Goal: Entertainment & Leisure: Consume media (video, audio)

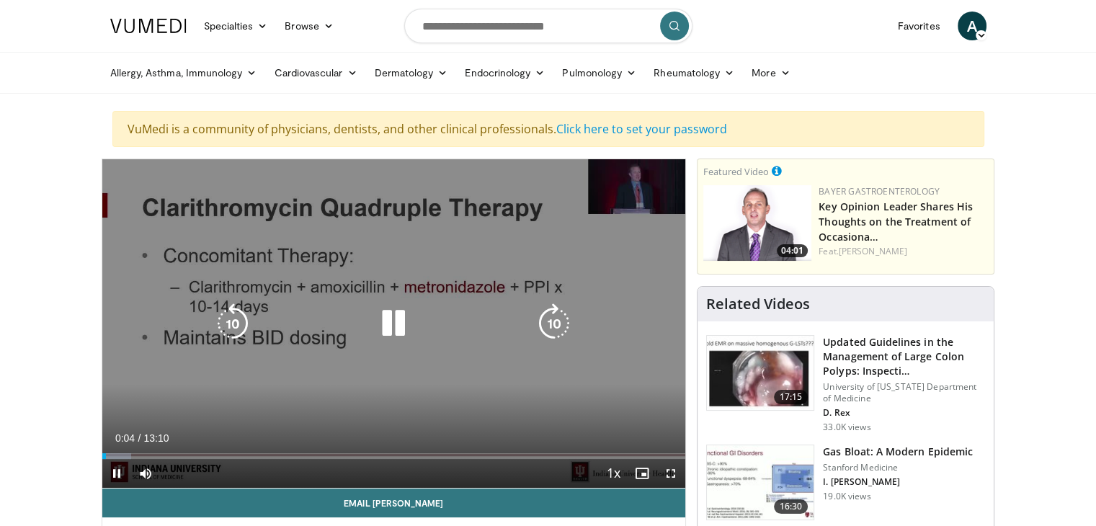
click at [548, 321] on icon "Video Player" at bounding box center [554, 323] width 40 height 40
click at [551, 318] on icon "Video Player" at bounding box center [554, 323] width 40 height 40
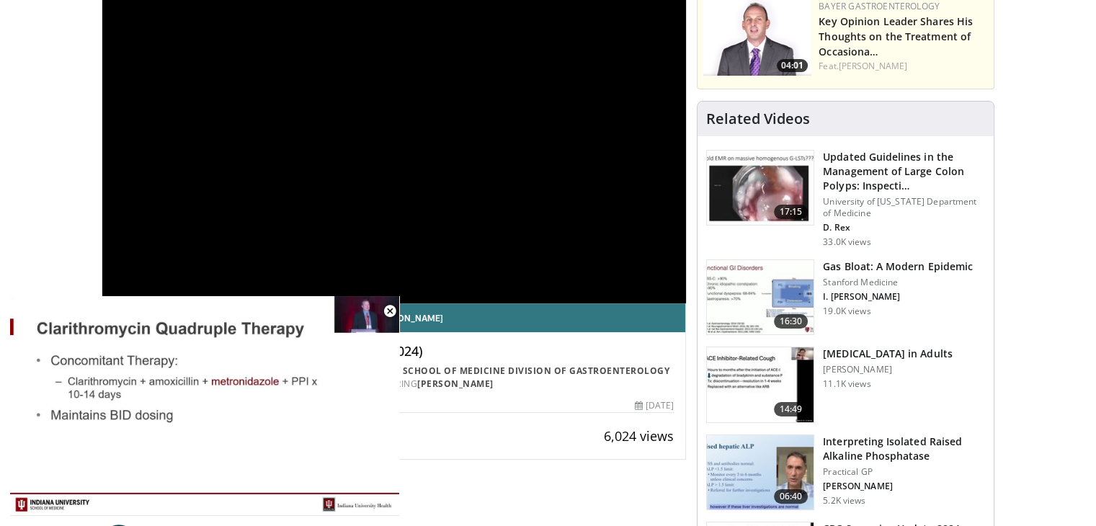
scroll to position [144, 0]
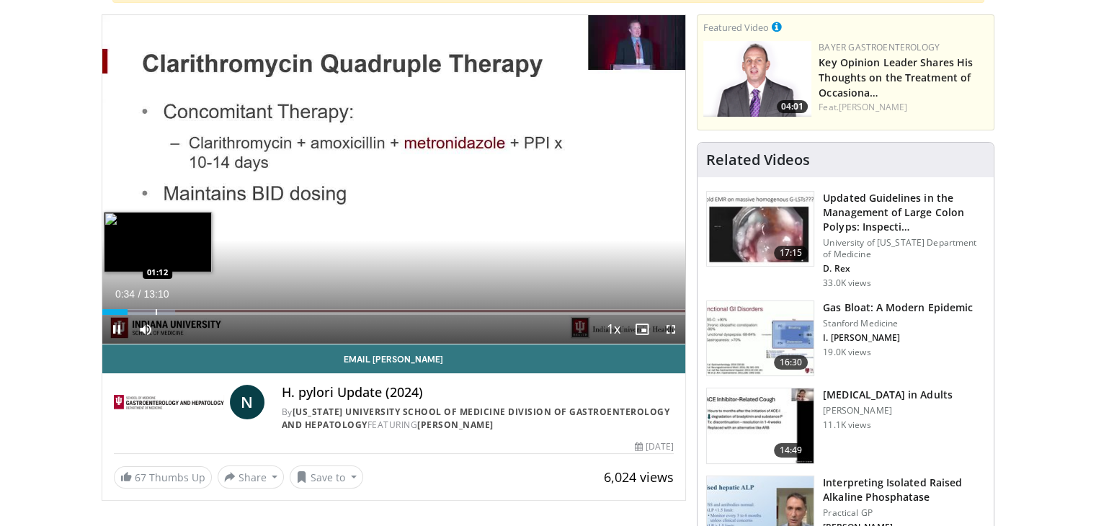
click at [156, 311] on div "Progress Bar" at bounding box center [156, 312] width 1 height 6
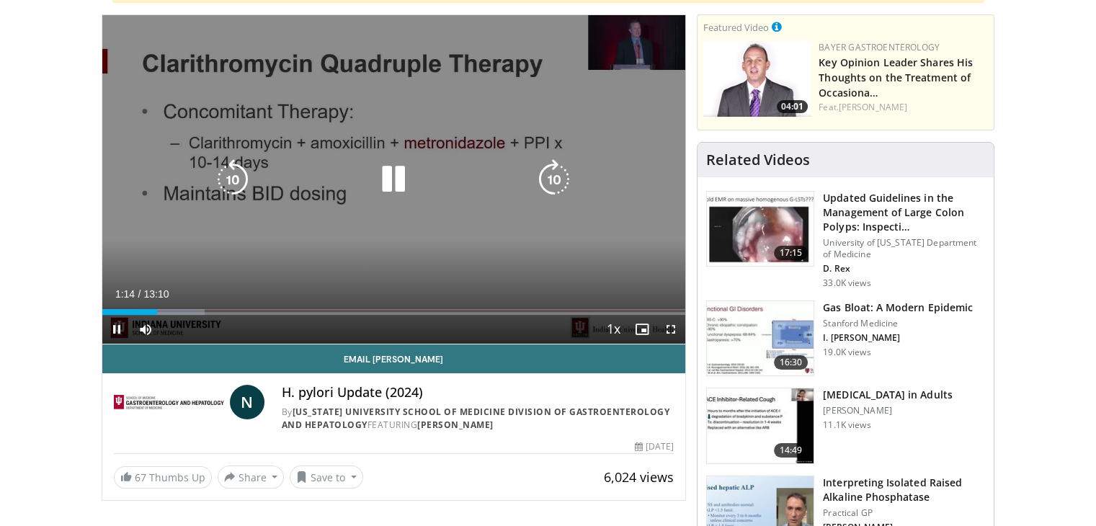
click at [540, 168] on icon "Video Player" at bounding box center [554, 179] width 40 height 40
click at [542, 174] on icon "Video Player" at bounding box center [554, 179] width 40 height 40
click at [545, 174] on icon "Video Player" at bounding box center [554, 179] width 40 height 40
click at [551, 177] on icon "Video Player" at bounding box center [554, 179] width 40 height 40
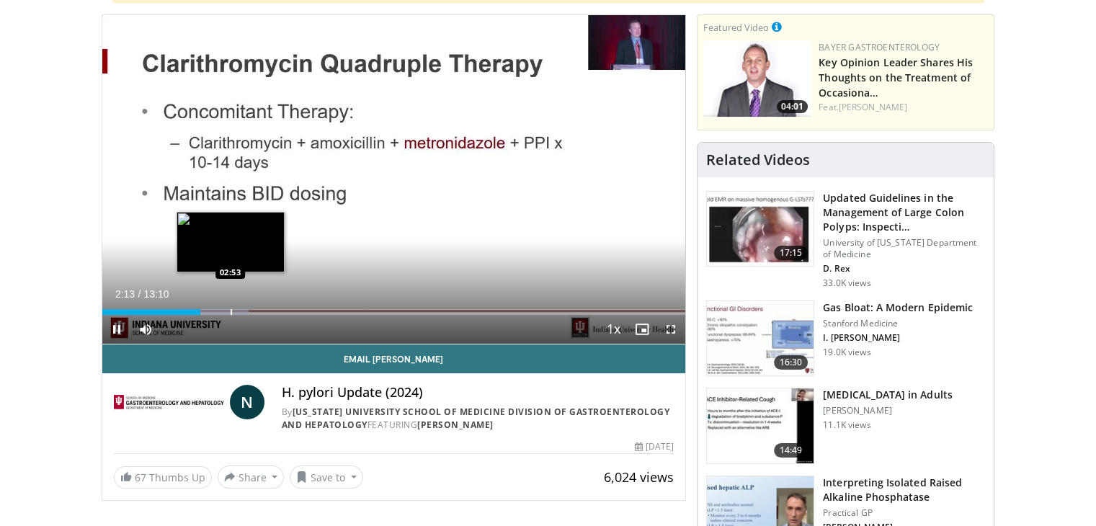
click at [229, 309] on div "Progress Bar" at bounding box center [212, 312] width 71 height 6
click at [249, 311] on div "Progress Bar" at bounding box center [249, 312] width 1 height 6
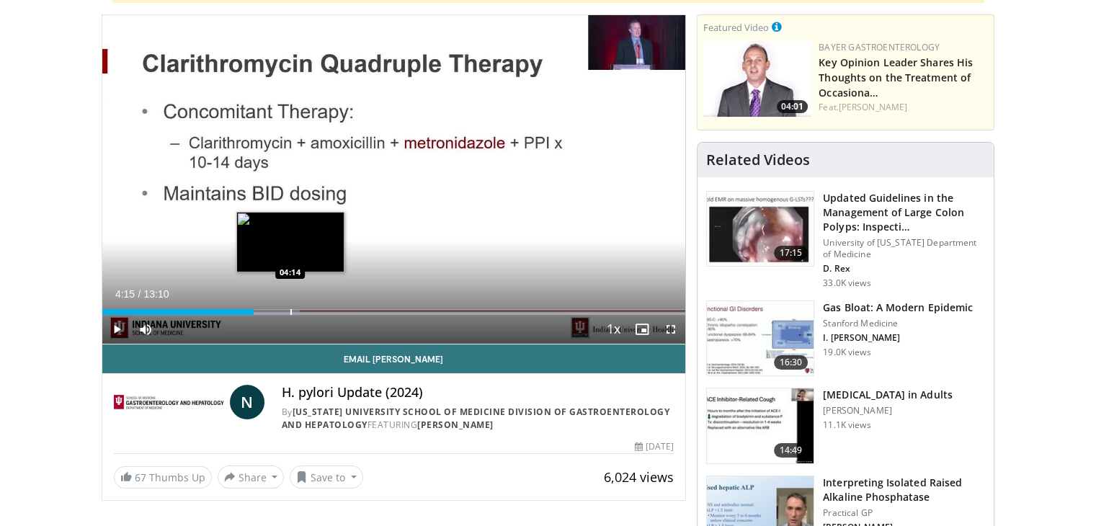
click at [290, 307] on div "Loaded : 33.90% 03:25 04:14" at bounding box center [394, 308] width 584 height 14
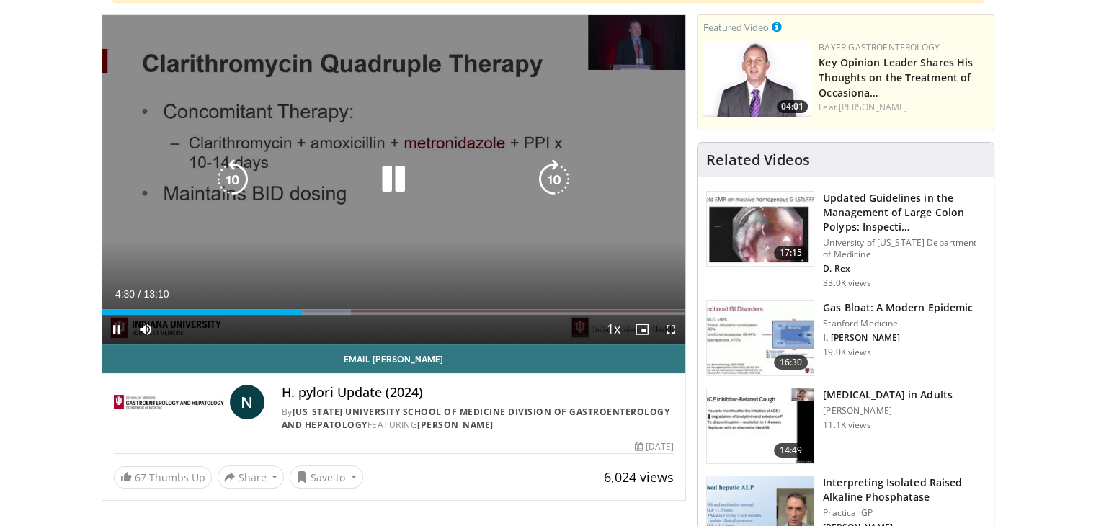
click at [314, 227] on div "10 seconds Tap to unmute" at bounding box center [394, 179] width 584 height 329
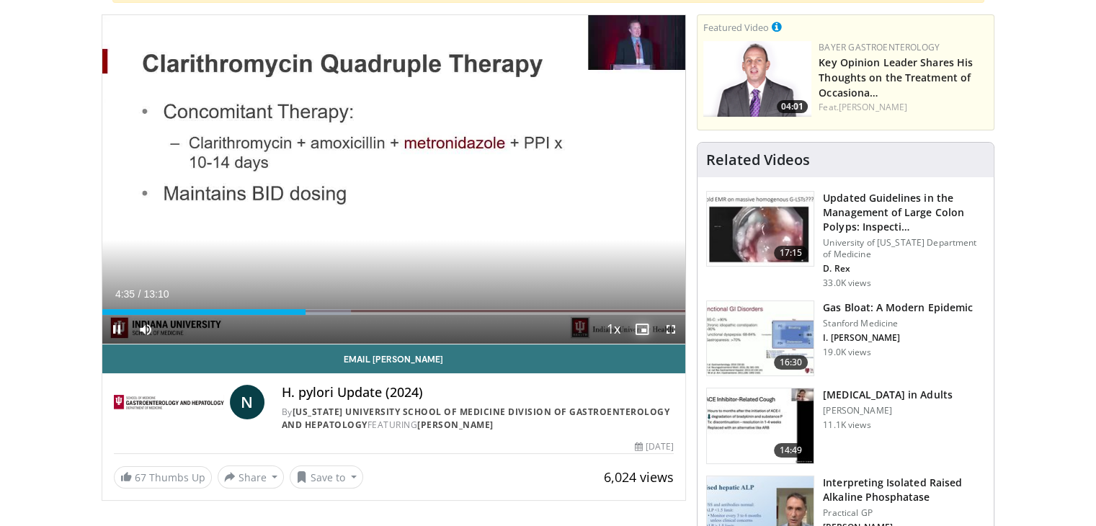
click at [641, 323] on span "Video Player" at bounding box center [642, 329] width 29 height 29
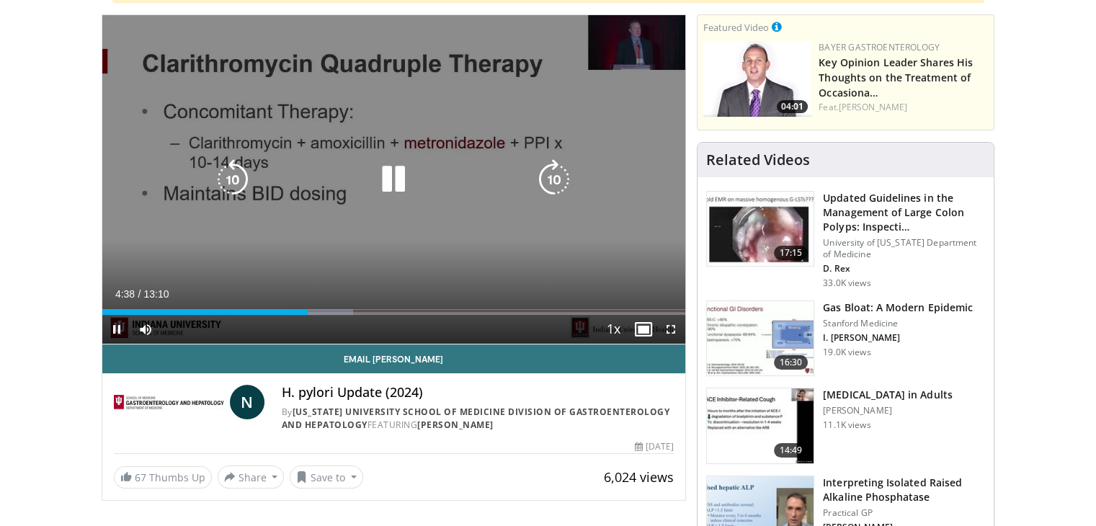
click at [281, 187] on div "Video Player" at bounding box center [393, 179] width 350 height 29
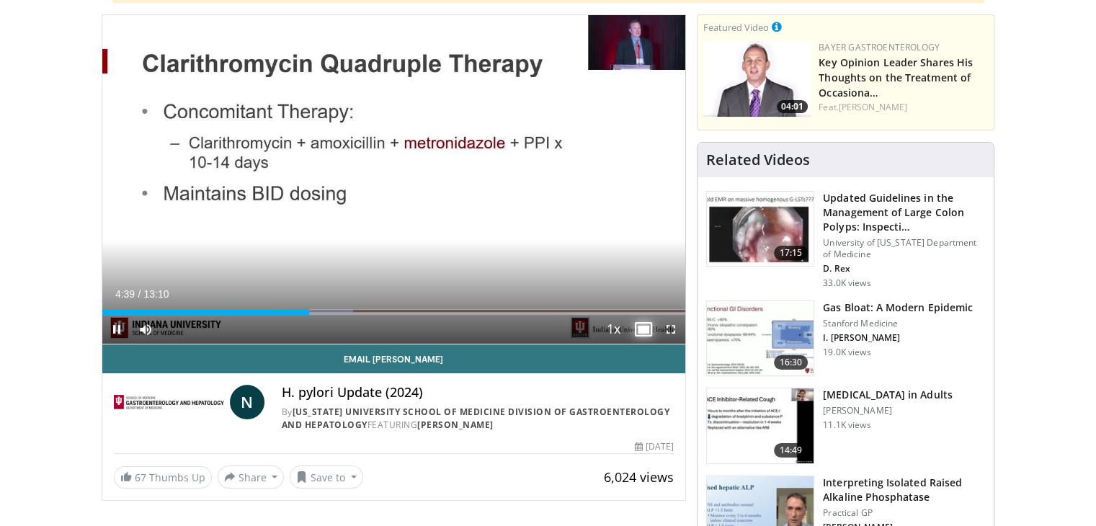
click at [641, 323] on span "Video Player" at bounding box center [642, 329] width 29 height 29
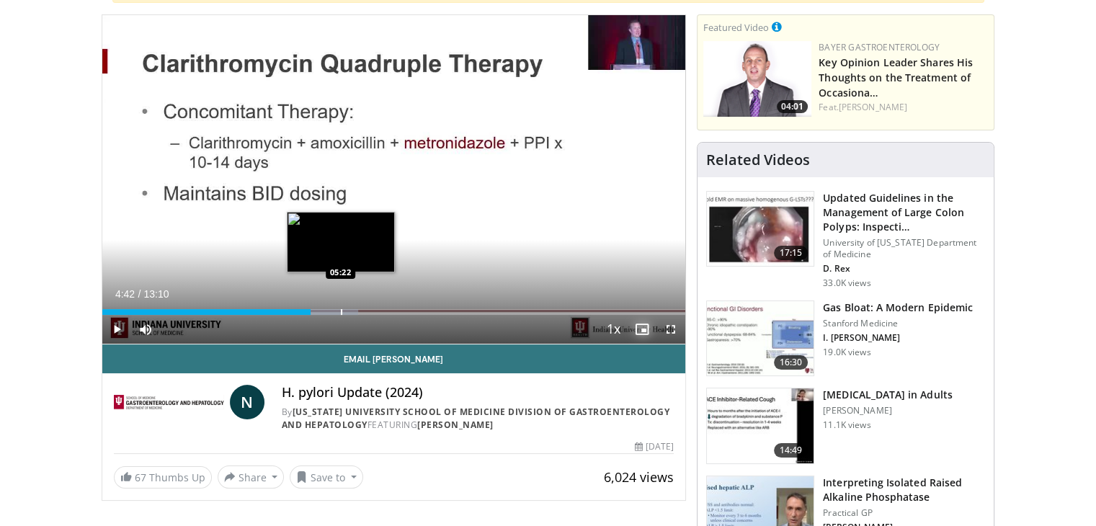
click at [341, 312] on div "Progress Bar" at bounding box center [341, 312] width 1 height 6
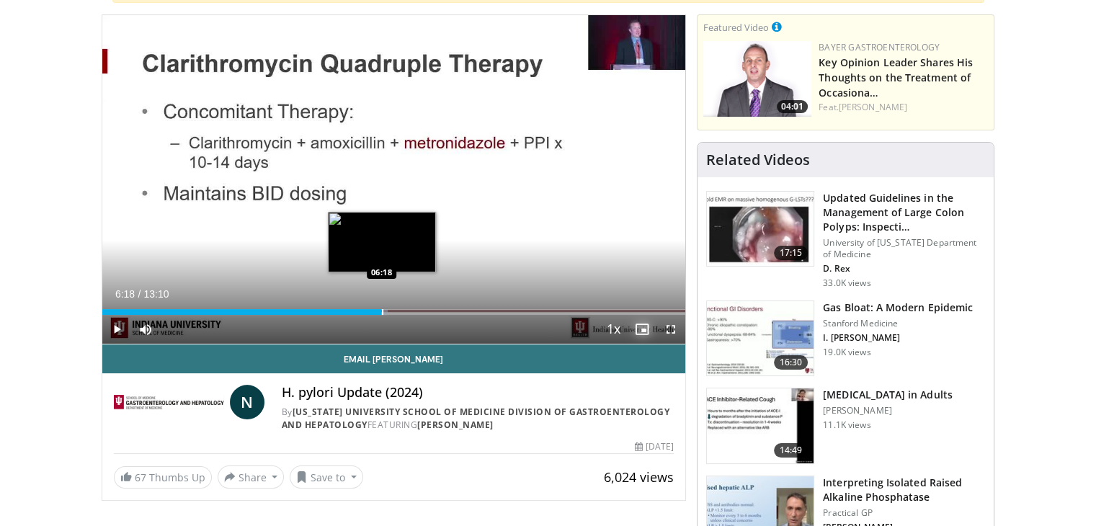
click at [381, 303] on div "Loaded : 48.97% 06:18 06:18" at bounding box center [394, 308] width 584 height 14
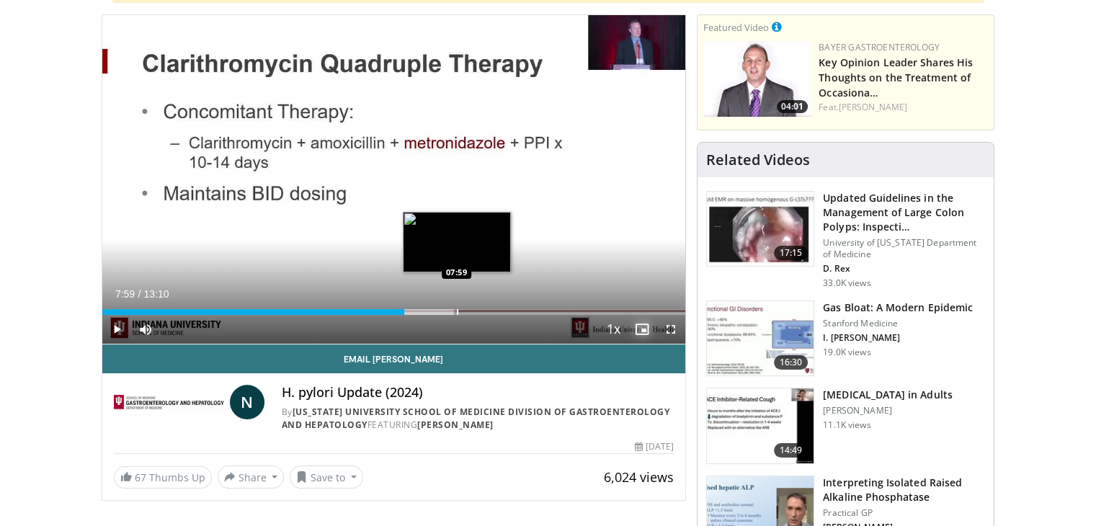
click at [457, 311] on div "Progress Bar" at bounding box center [457, 312] width 1 height 6
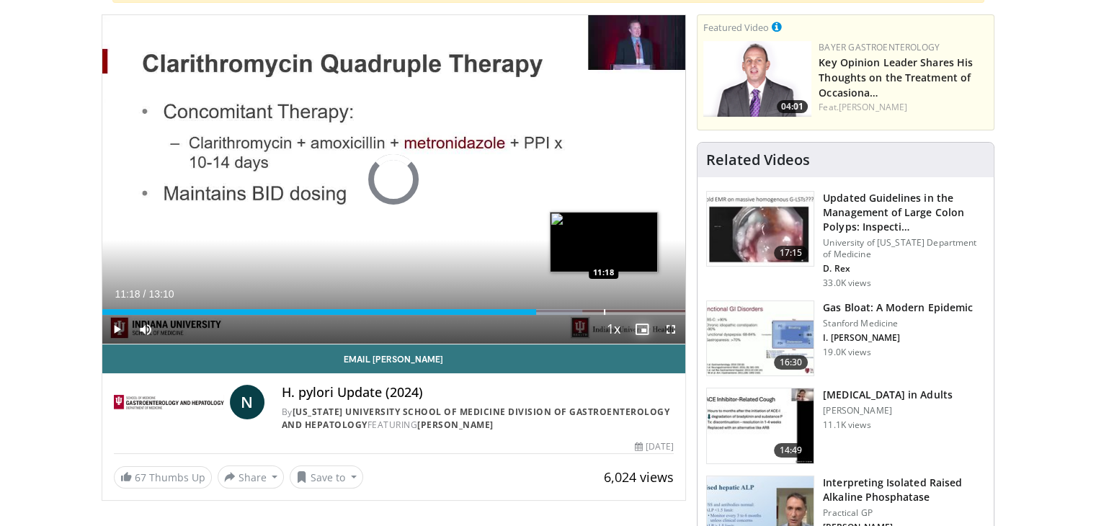
click at [604, 311] on div "Progress Bar" at bounding box center [604, 312] width 1 height 6
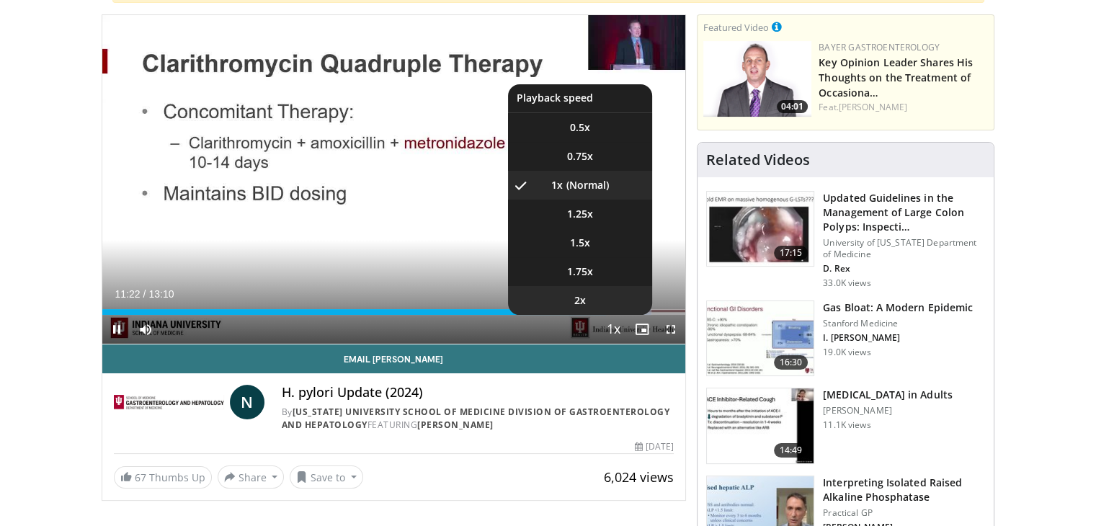
click at [649, 308] on li "2x" at bounding box center [580, 300] width 144 height 29
